Goal: Transaction & Acquisition: Download file/media

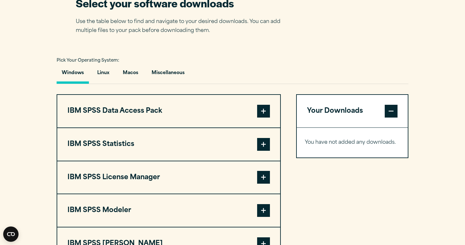
scroll to position [425, 0]
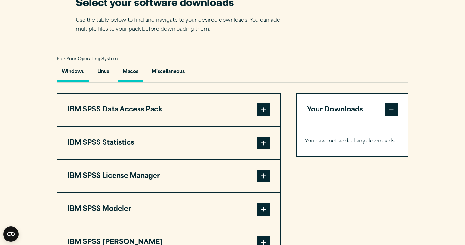
click at [138, 74] on button "Macos" at bounding box center [131, 73] width 26 height 18
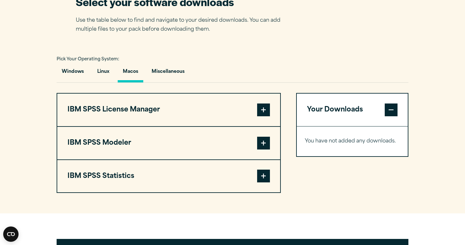
click at [267, 176] on span at bounding box center [263, 176] width 13 height 13
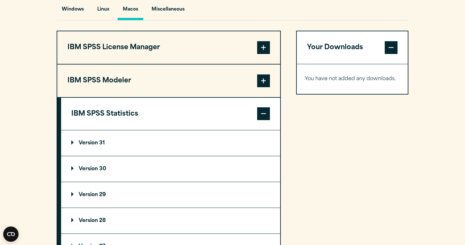
scroll to position [498, 0]
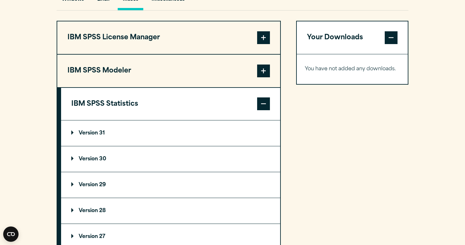
click at [86, 185] on p "Version 29" at bounding box center [88, 185] width 35 height 5
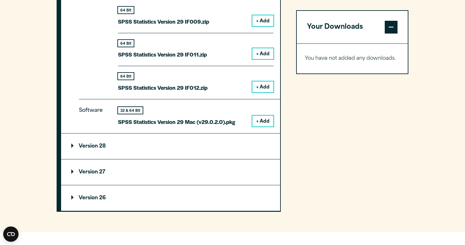
scroll to position [895, 0]
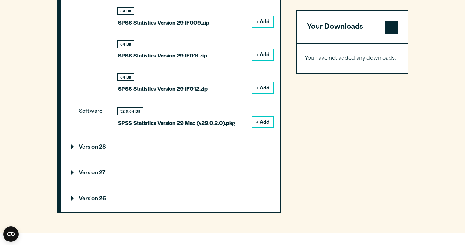
click at [266, 120] on button "+ Add" at bounding box center [262, 122] width 21 height 11
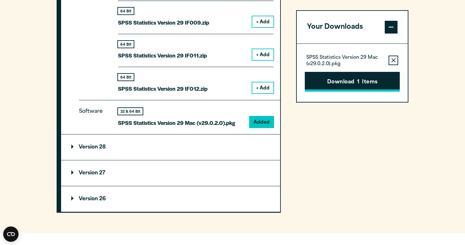
click at [356, 84] on button "Download 1 Items" at bounding box center [352, 82] width 95 height 20
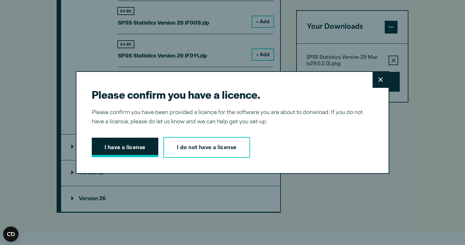
click at [120, 149] on button "I have a license" at bounding box center [125, 148] width 67 height 20
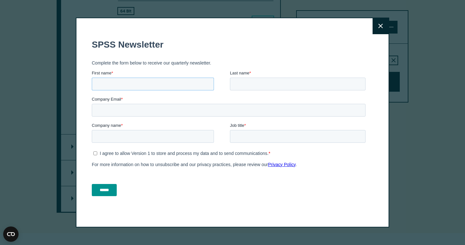
type input "*"
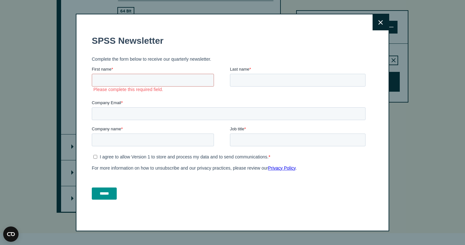
click at [385, 27] on button "Close" at bounding box center [381, 22] width 16 height 16
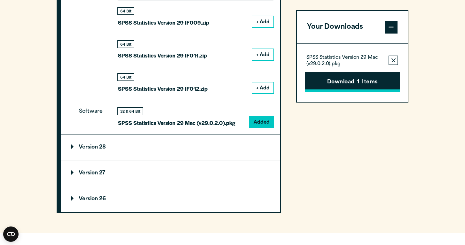
click at [354, 85] on button "Download 1 Items" at bounding box center [352, 82] width 95 height 20
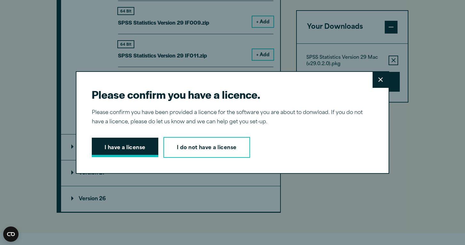
click at [114, 149] on button "I have a license" at bounding box center [125, 148] width 67 height 20
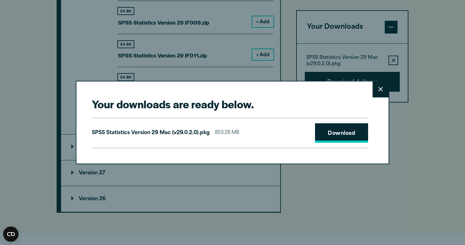
click at [330, 132] on link "Download" at bounding box center [341, 133] width 53 height 20
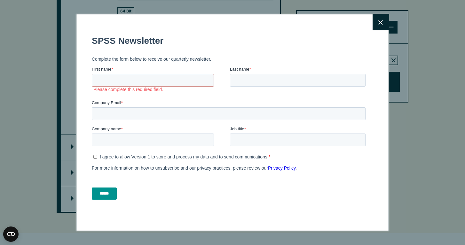
click at [385, 20] on button "Close" at bounding box center [381, 22] width 16 height 16
